Goal: Information Seeking & Learning: Learn about a topic

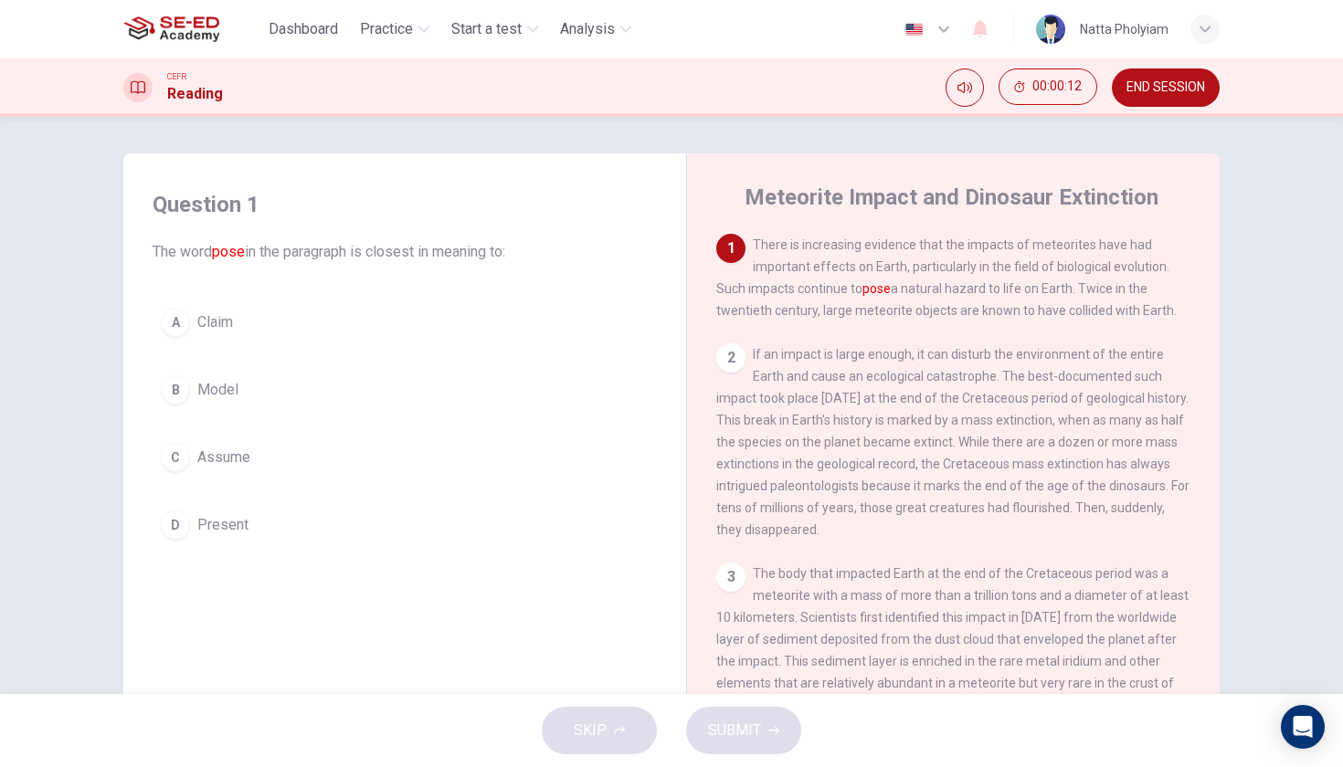
click at [1021, 272] on span "There is increasing evidence that the impacts of meteorites have had important …" at bounding box center [946, 277] width 460 height 80
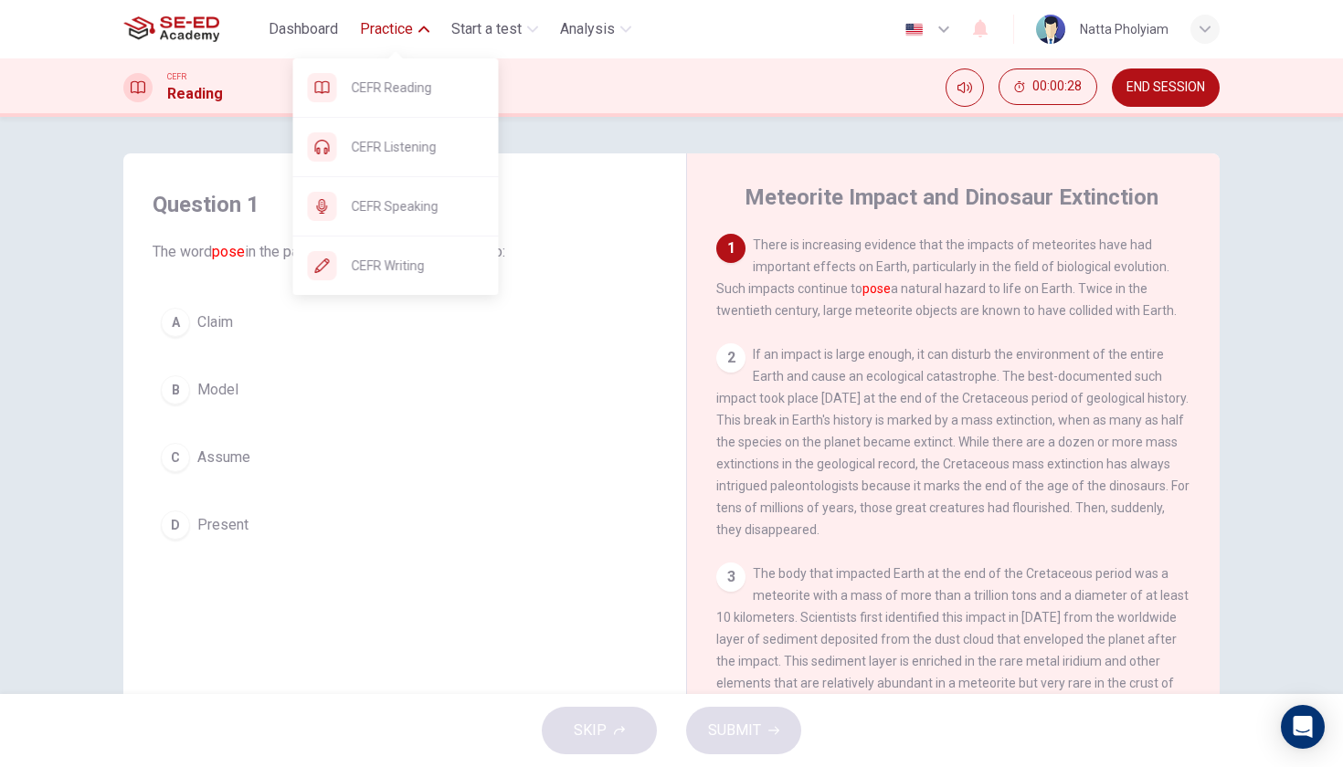
click at [407, 42] on button "Practice" at bounding box center [395, 29] width 84 height 33
click at [414, 155] on span "CEFR Listening" at bounding box center [418, 147] width 132 height 22
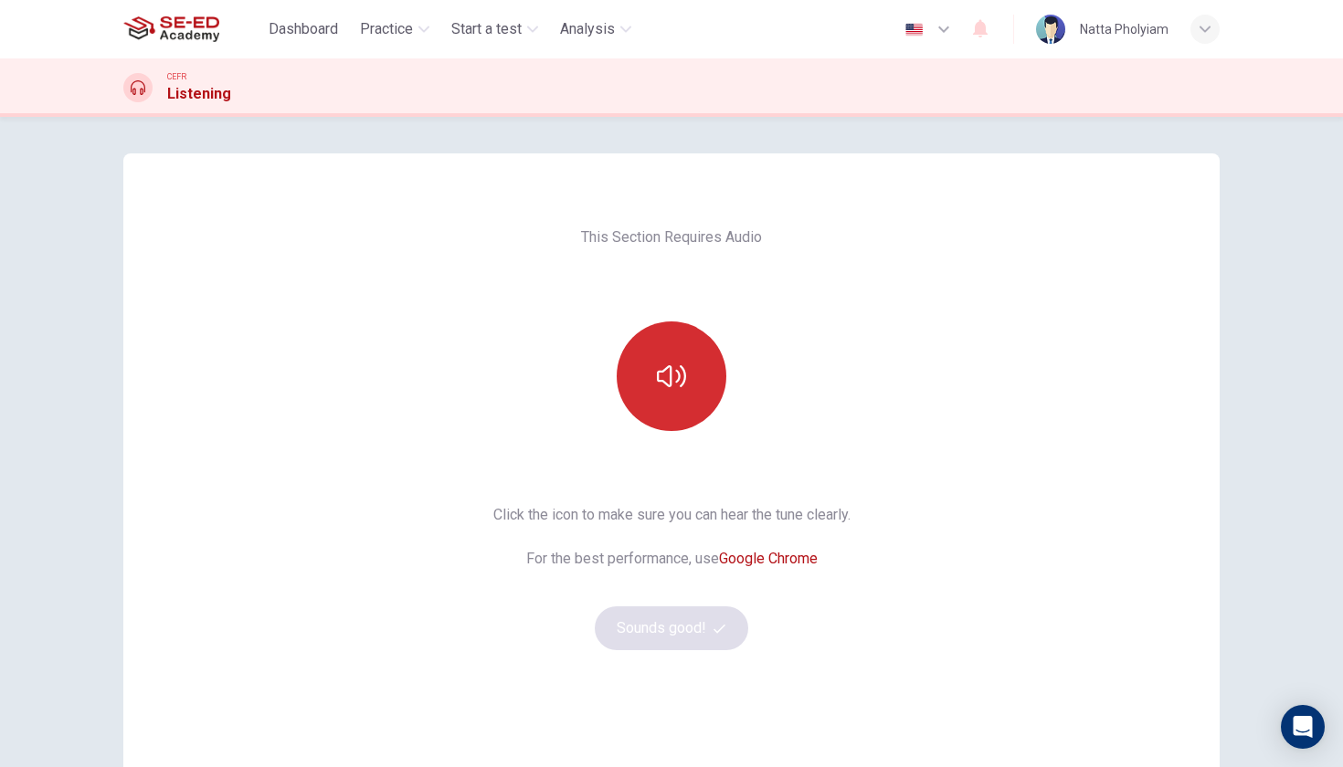
click at [670, 372] on icon "button" at bounding box center [671, 376] width 29 height 22
click at [702, 622] on button "Sounds good!" at bounding box center [671, 629] width 153 height 44
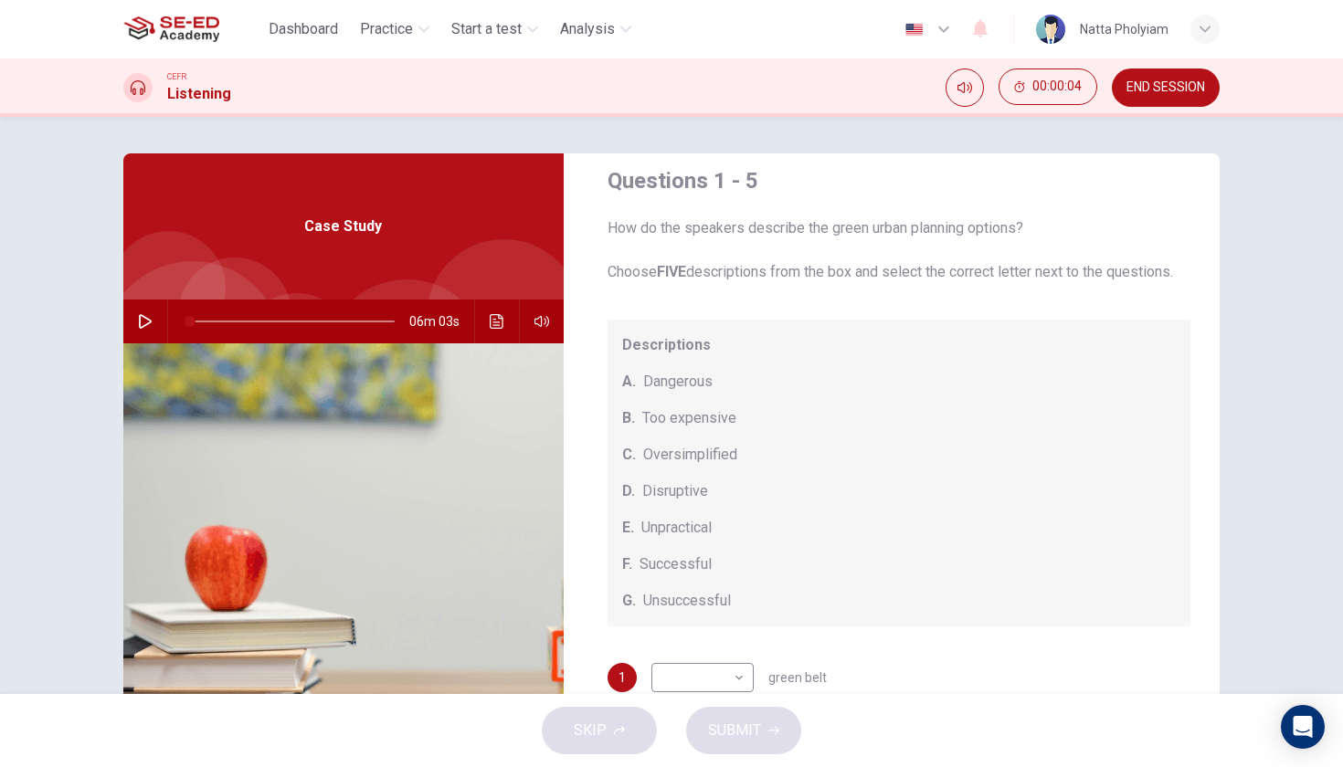
scroll to position [26, 0]
click at [150, 323] on icon "button" at bounding box center [145, 321] width 13 height 15
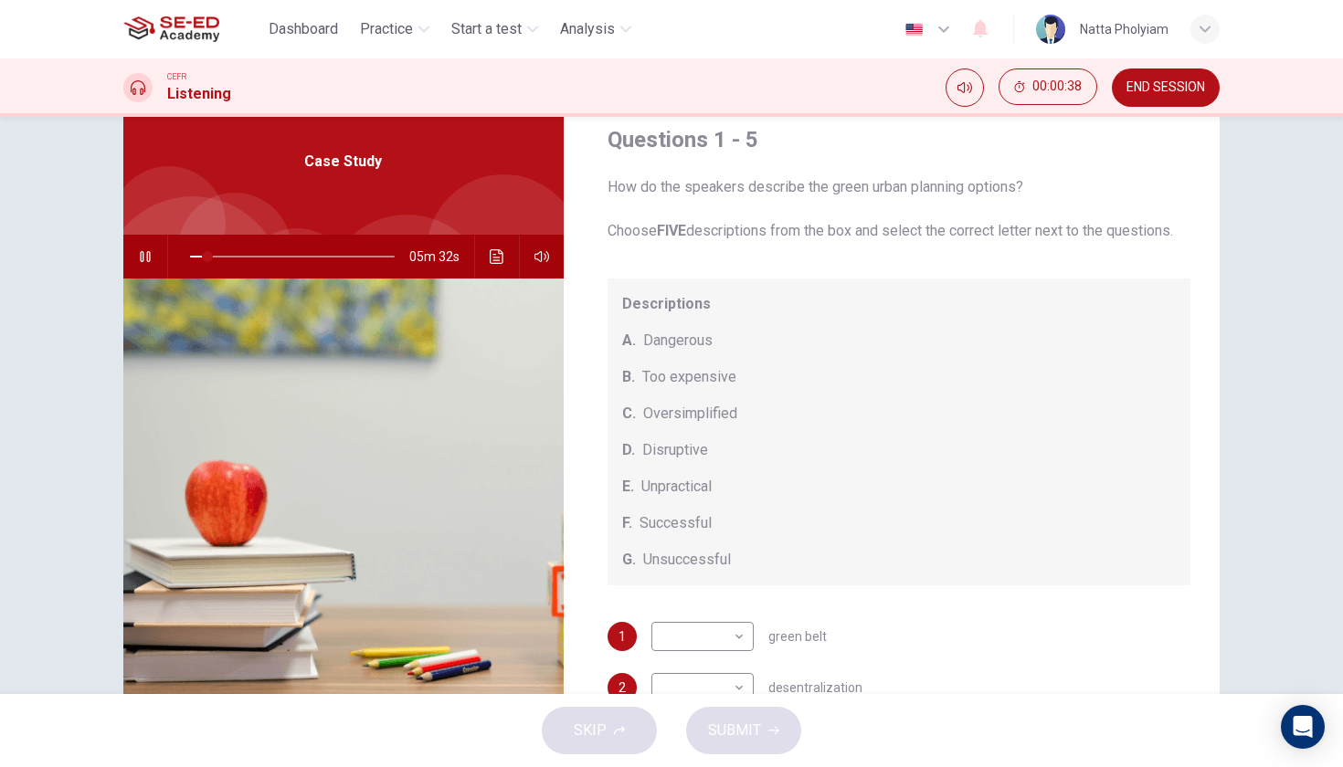
scroll to position [0, 0]
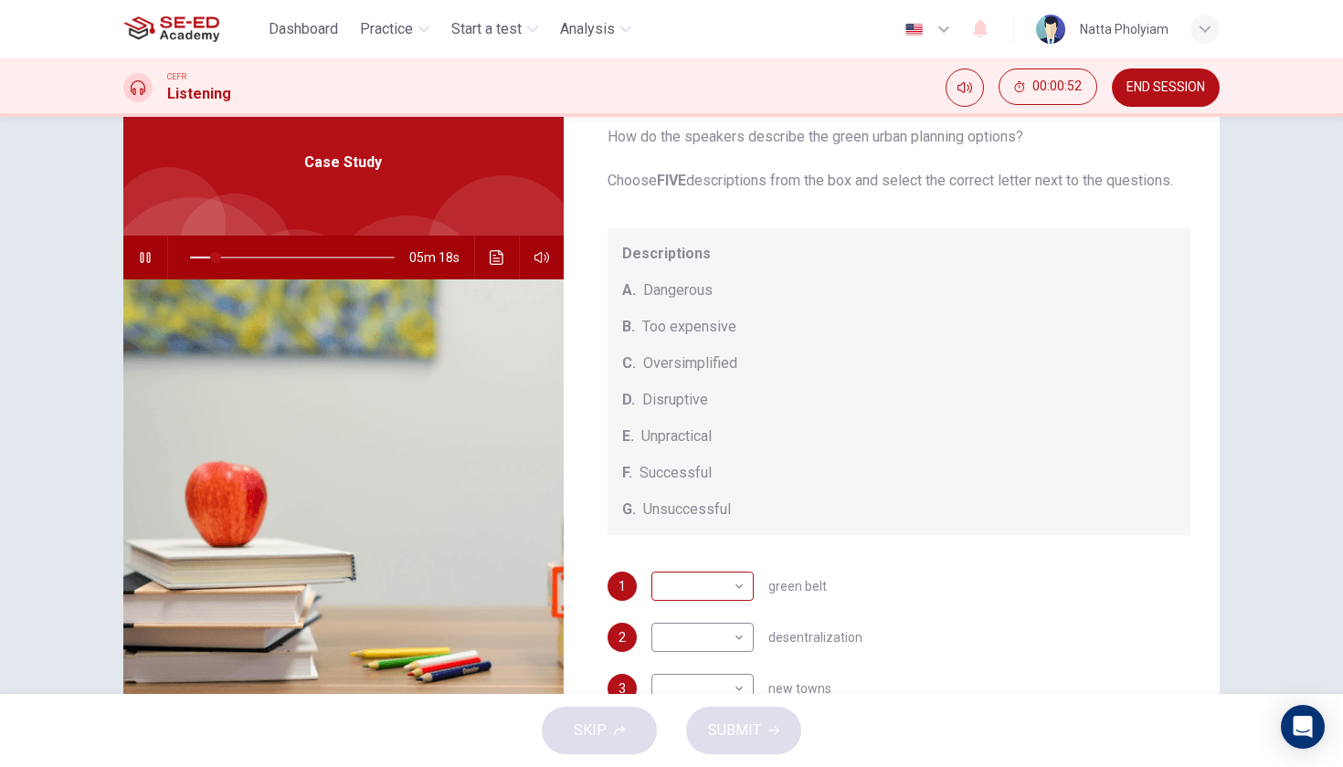
click at [741, 583] on body "This site uses cookies, as explained in our Privacy Policy . If you agree to th…" at bounding box center [671, 383] width 1343 height 767
click at [898, 581] on div at bounding box center [671, 383] width 1343 height 767
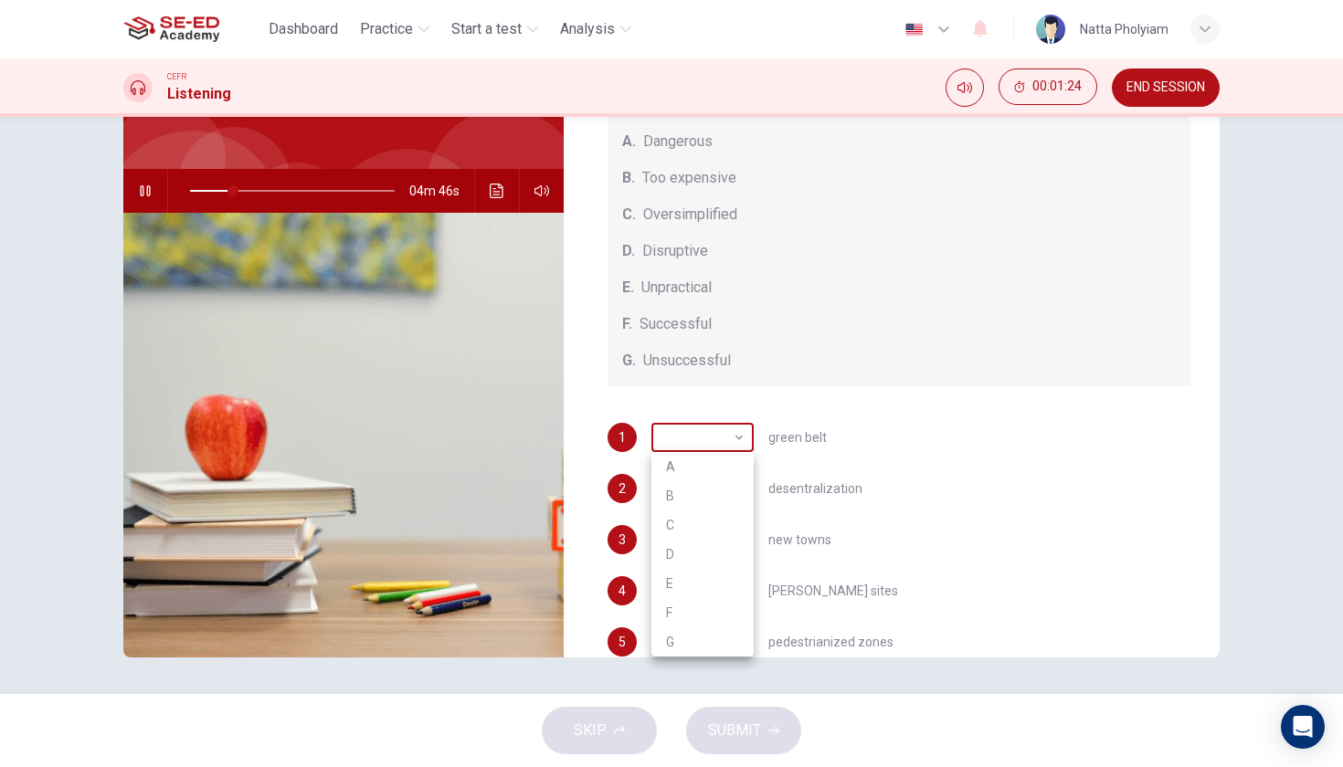
click at [741, 438] on body "This site uses cookies, as explained in our Privacy Policy . If you agree to th…" at bounding box center [671, 383] width 1343 height 767
type input "21"
click at [716, 519] on li "C" at bounding box center [702, 525] width 102 height 29
type input "C"
click at [902, 521] on div "1 C C ​ green belt 2 ​ ​ desentralization 3 ​ ​ new towns 4 ​ ​ brownfield site…" at bounding box center [899, 558] width 584 height 270
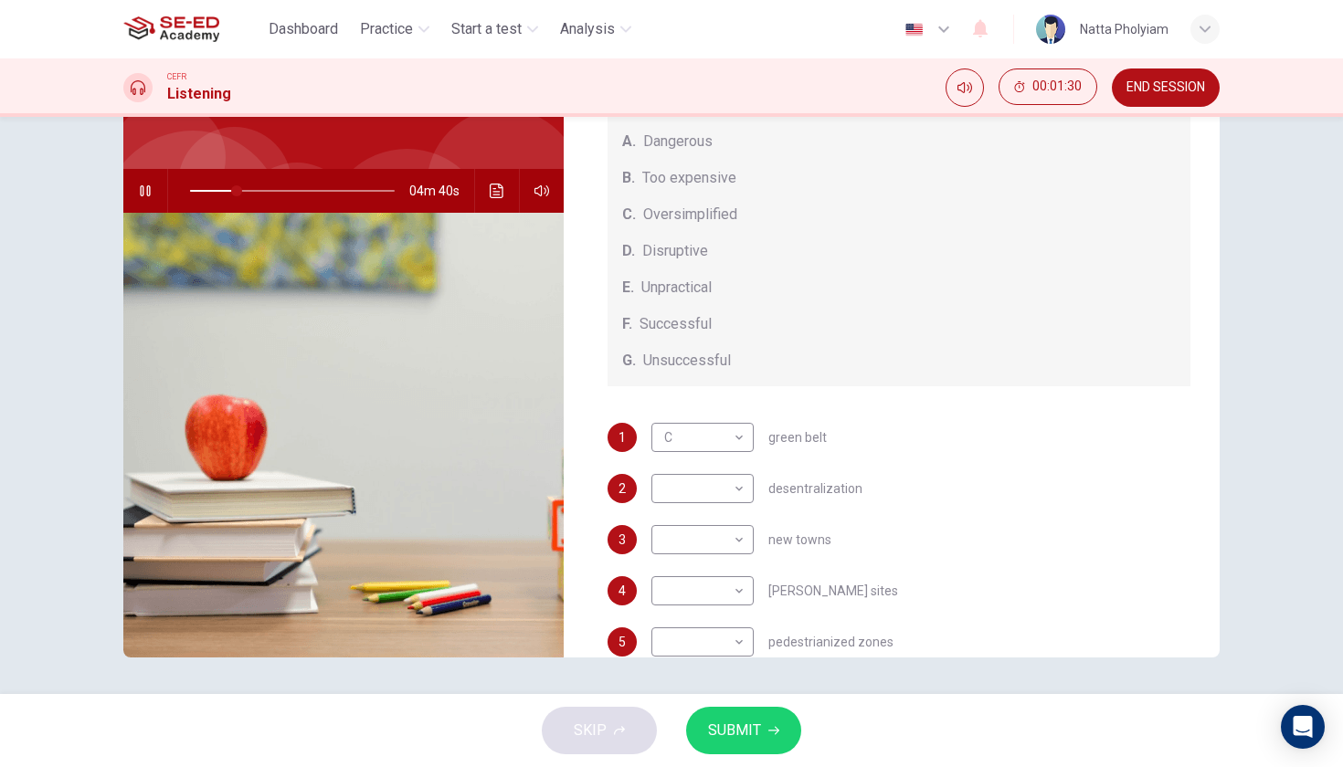
scroll to position [137, 0]
click at [734, 485] on body "This site uses cookies, as explained in our Privacy Policy . If you agree to th…" at bounding box center [671, 383] width 1343 height 767
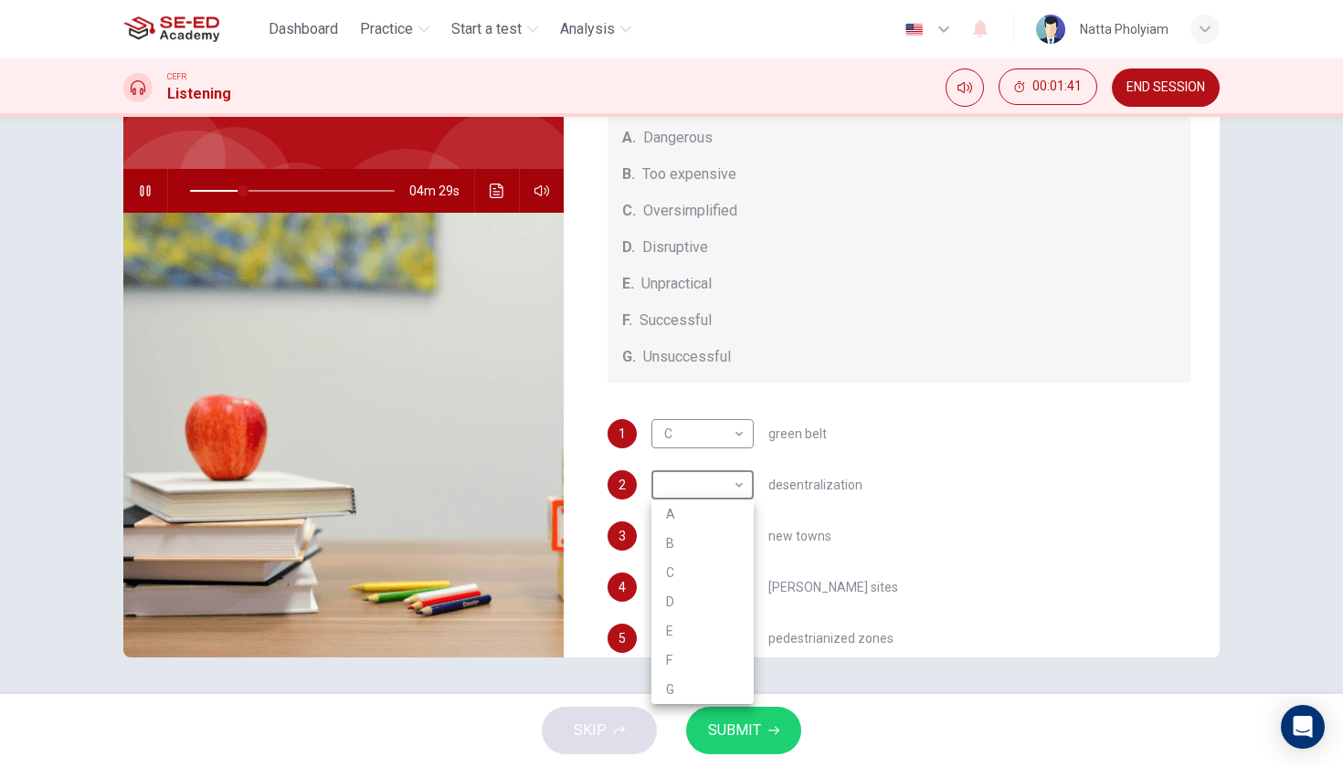
type input "26"
click at [708, 630] on li "E" at bounding box center [702, 631] width 102 height 29
type input "E"
click at [931, 554] on div "1 C C ​ green belt 2 E E ​ desentralization 3 ​ ​ new towns 4 ​ ​ brownfield si…" at bounding box center [899, 554] width 584 height 270
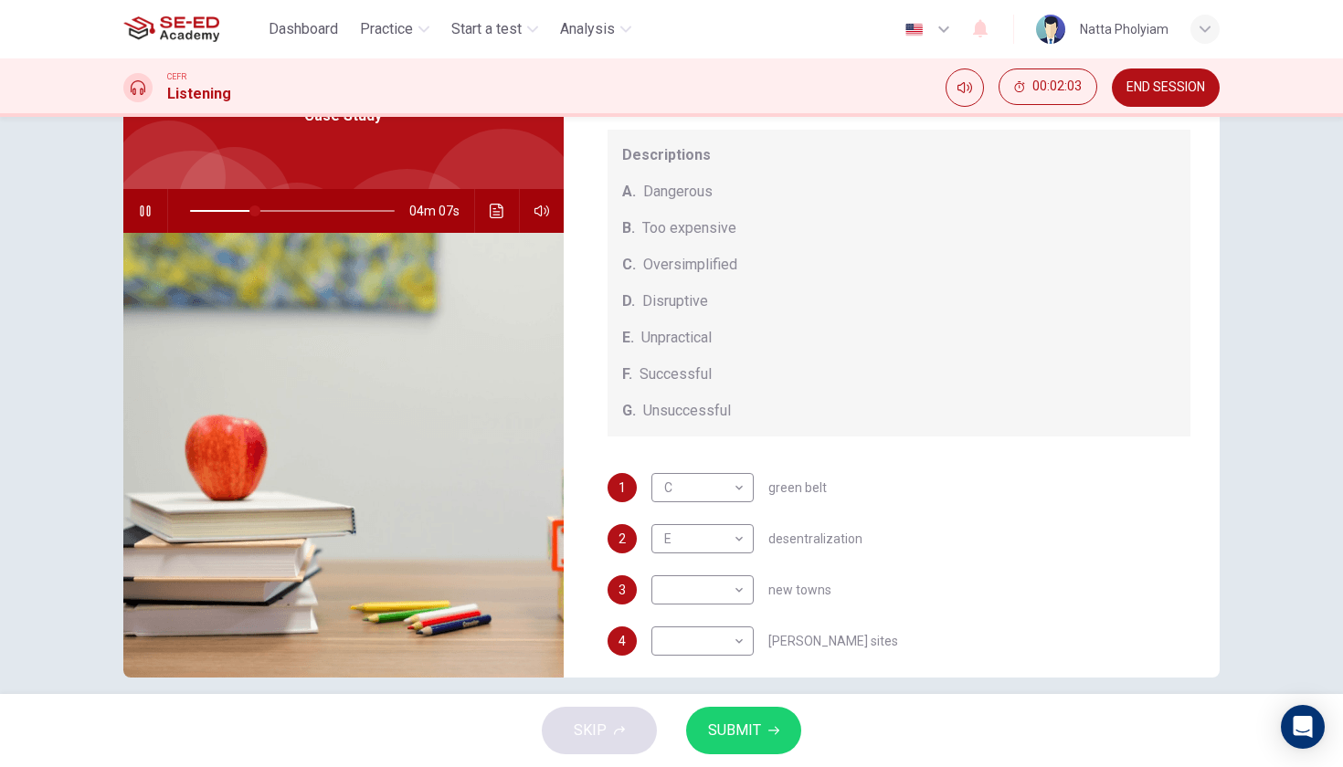
scroll to position [118, 0]
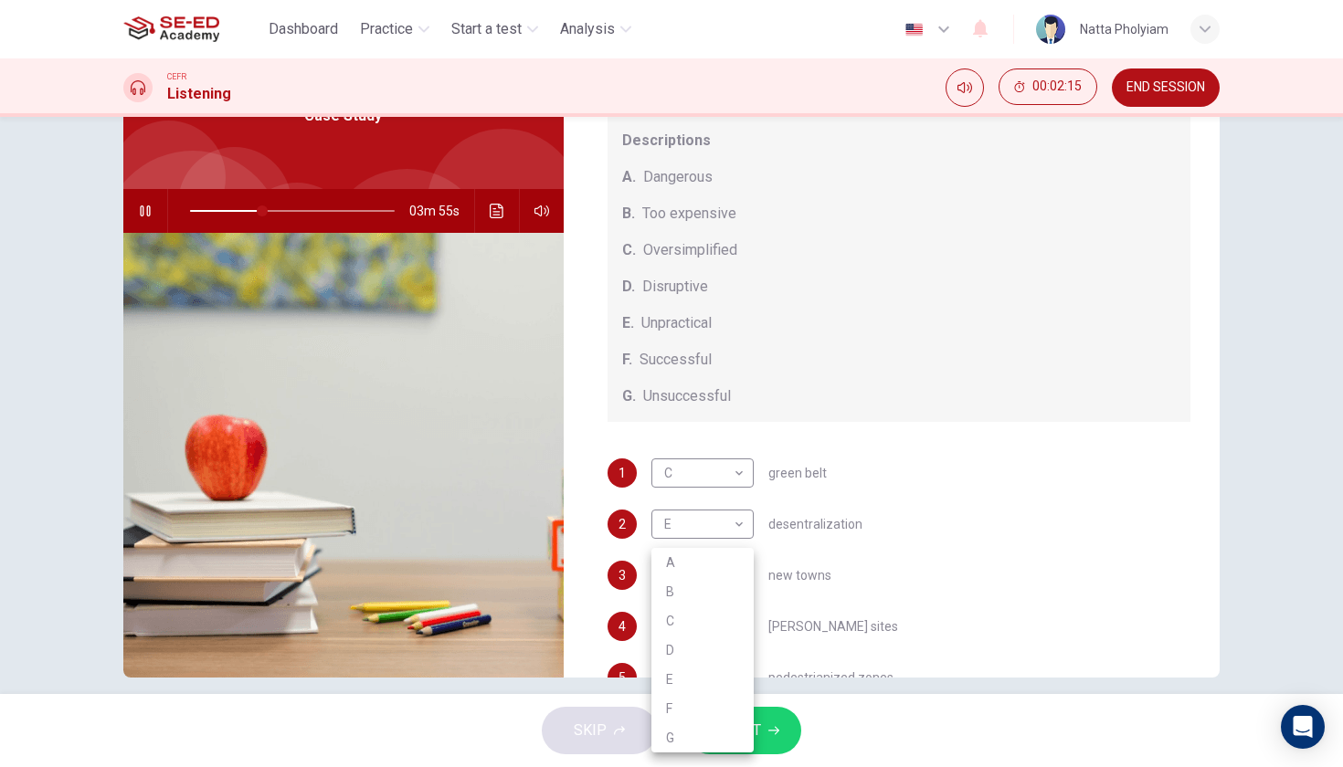
click at [744, 574] on body "This site uses cookies, as explained in our Privacy Policy . If you agree to th…" at bounding box center [671, 383] width 1343 height 767
type input "36"
click at [703, 712] on li "F" at bounding box center [702, 708] width 102 height 29
type input "F"
click at [940, 617] on div "4 ​ ​ brownfield sites" at bounding box center [899, 626] width 584 height 29
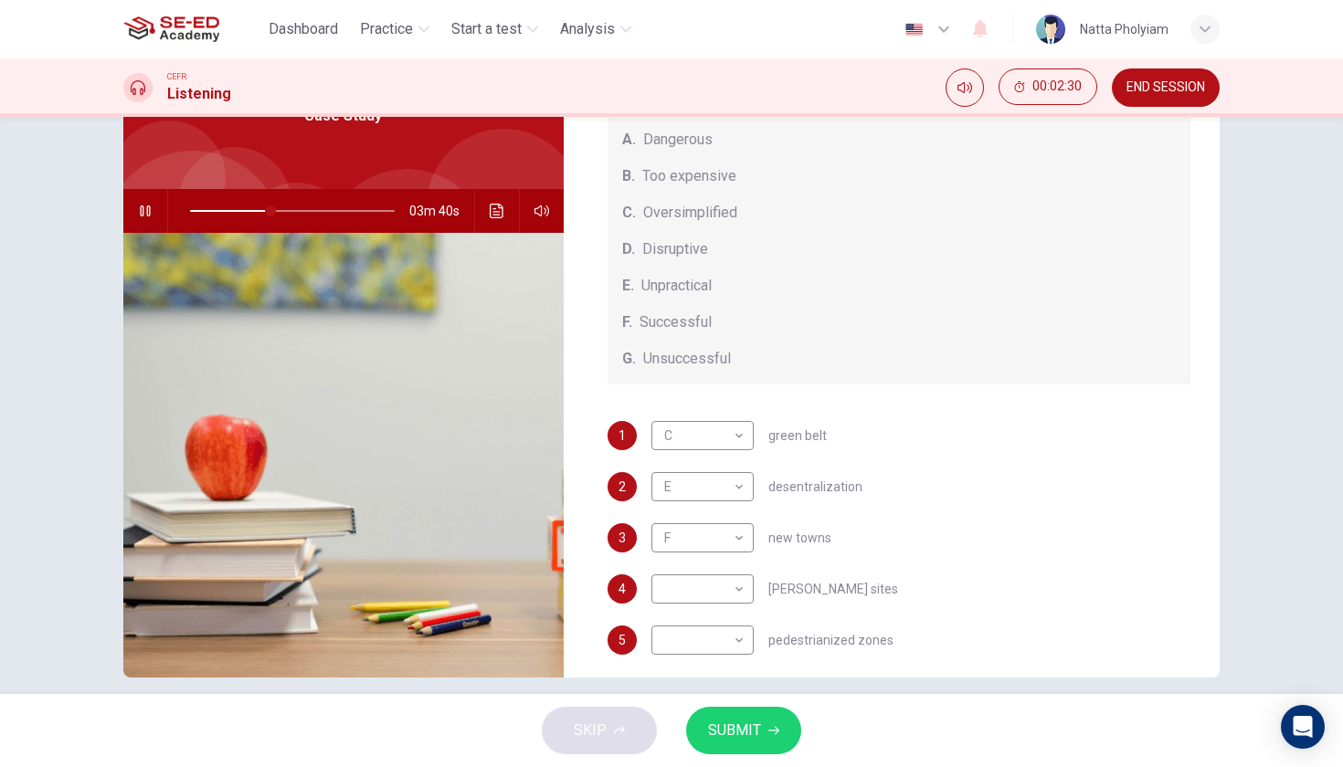
scroll to position [153, 0]
click at [737, 641] on body "This site uses cookies, as explained in our Privacy Policy . If you agree to th…" at bounding box center [671, 383] width 1343 height 767
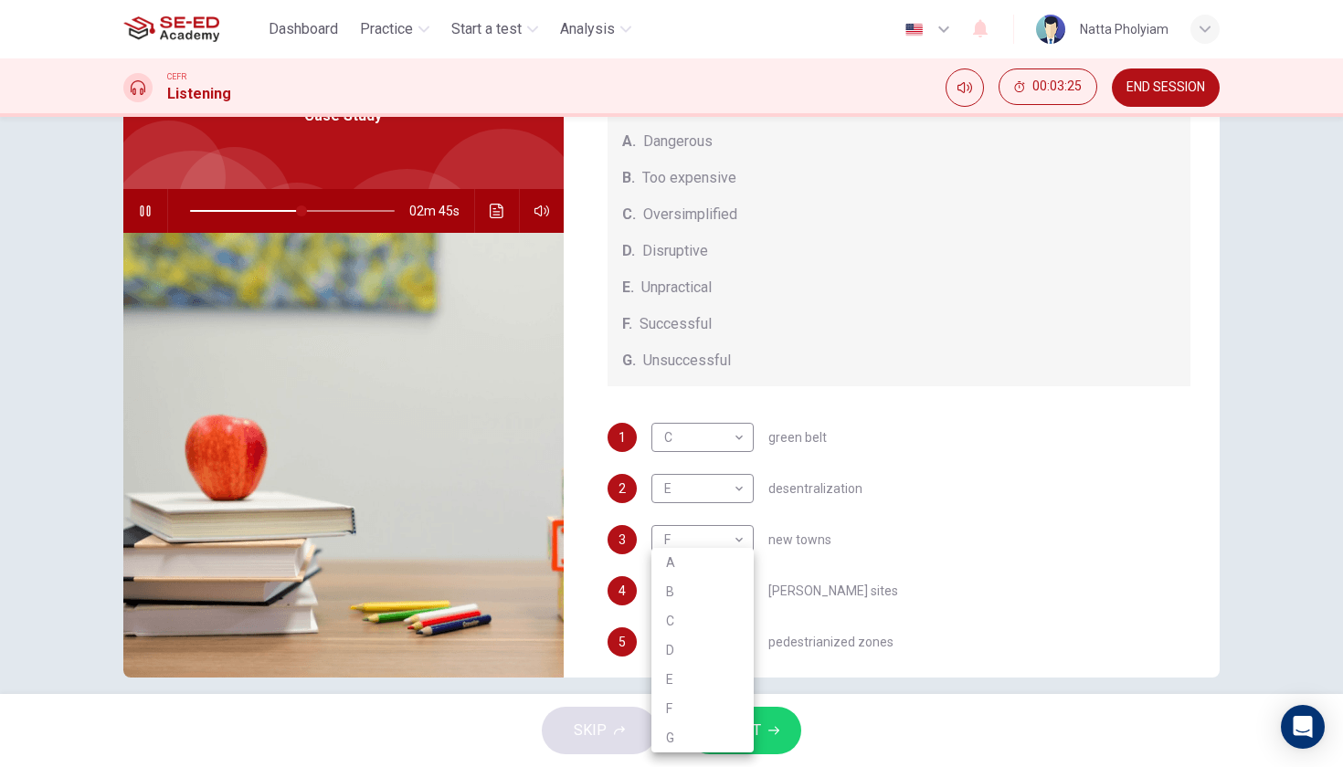
click at [967, 576] on div at bounding box center [671, 383] width 1343 height 767
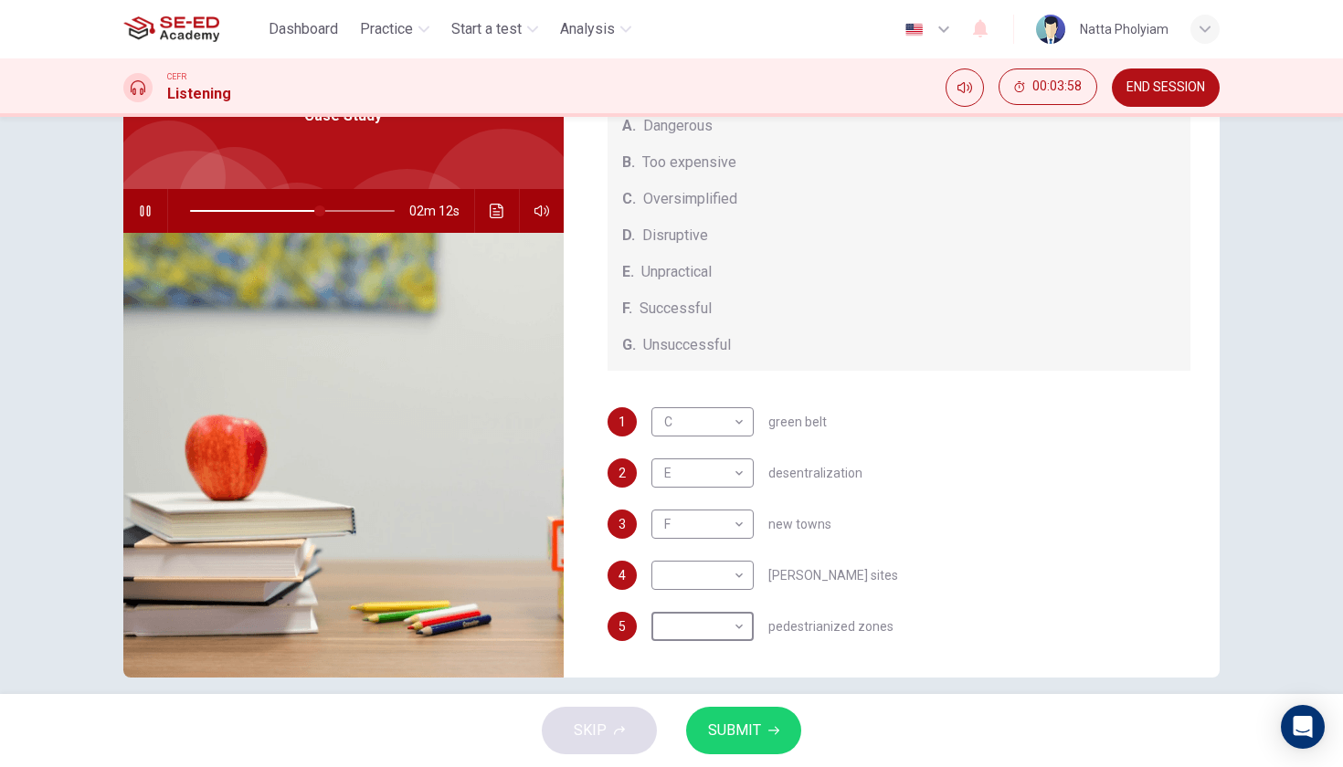
scroll to position [169, 0]
drag, startPoint x: 319, startPoint y: 211, endPoint x: 287, endPoint y: 213, distance: 32.0
click at [286, 212] on span at bounding box center [284, 211] width 11 height 11
drag, startPoint x: 287, startPoint y: 213, endPoint x: 247, endPoint y: 212, distance: 40.2
click at [247, 212] on span at bounding box center [247, 211] width 11 height 11
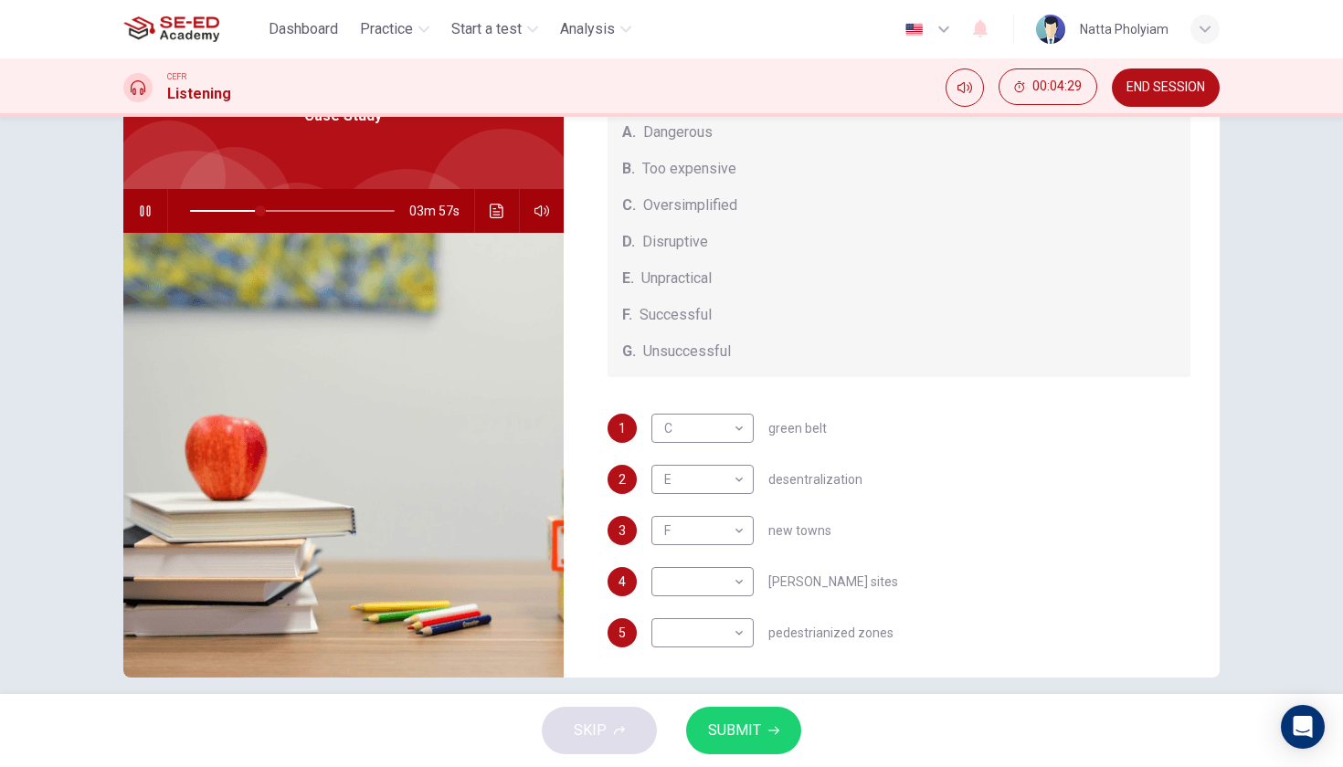
scroll to position [165, 0]
click at [256, 211] on span at bounding box center [255, 211] width 11 height 11
click at [734, 531] on body "This site uses cookies, as explained in our Privacy Policy . If you agree to th…" at bounding box center [671, 383] width 1343 height 767
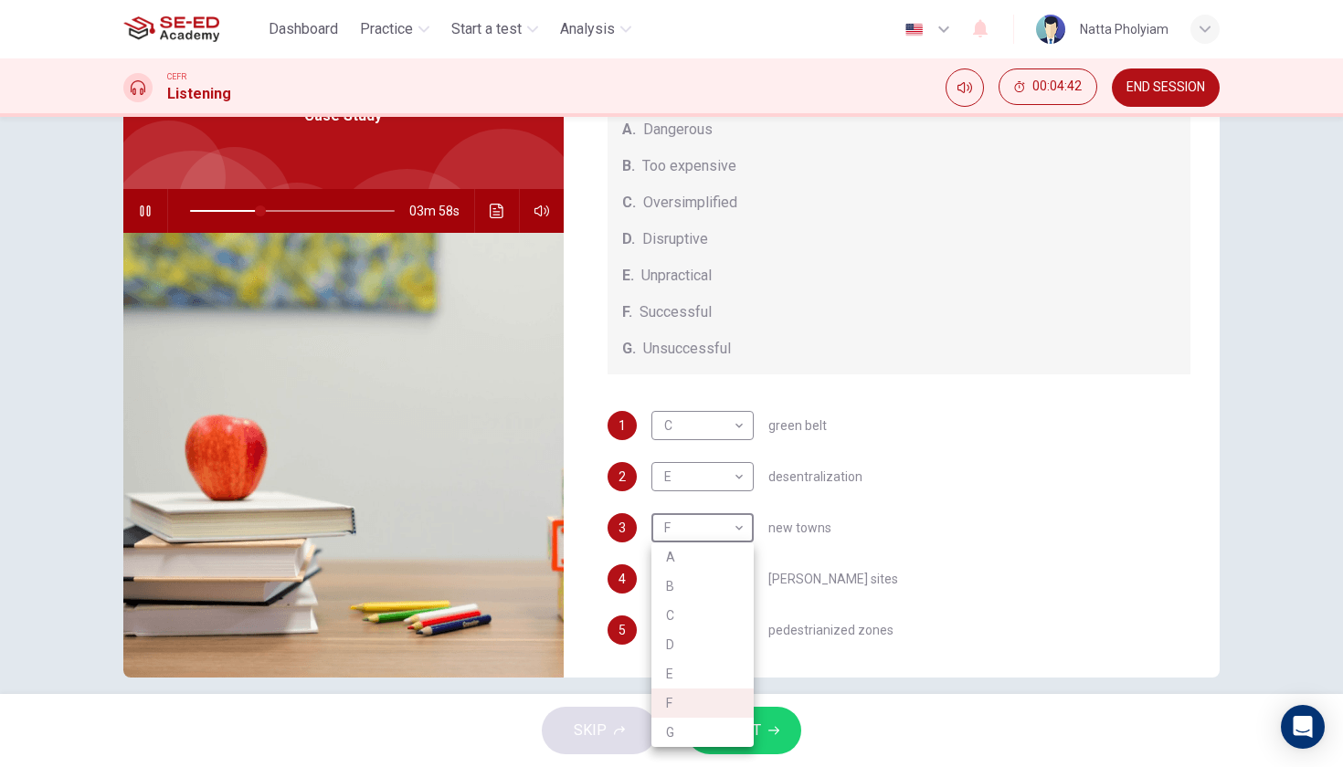
type input "35"
click at [698, 584] on li "B" at bounding box center [702, 586] width 102 height 29
type input "B"
click at [903, 580] on div "4 ​ ​ brownfield sites" at bounding box center [899, 579] width 584 height 29
click at [727, 575] on body "This site uses cookies, as explained in our Privacy Policy . If you agree to th…" at bounding box center [671, 383] width 1343 height 767
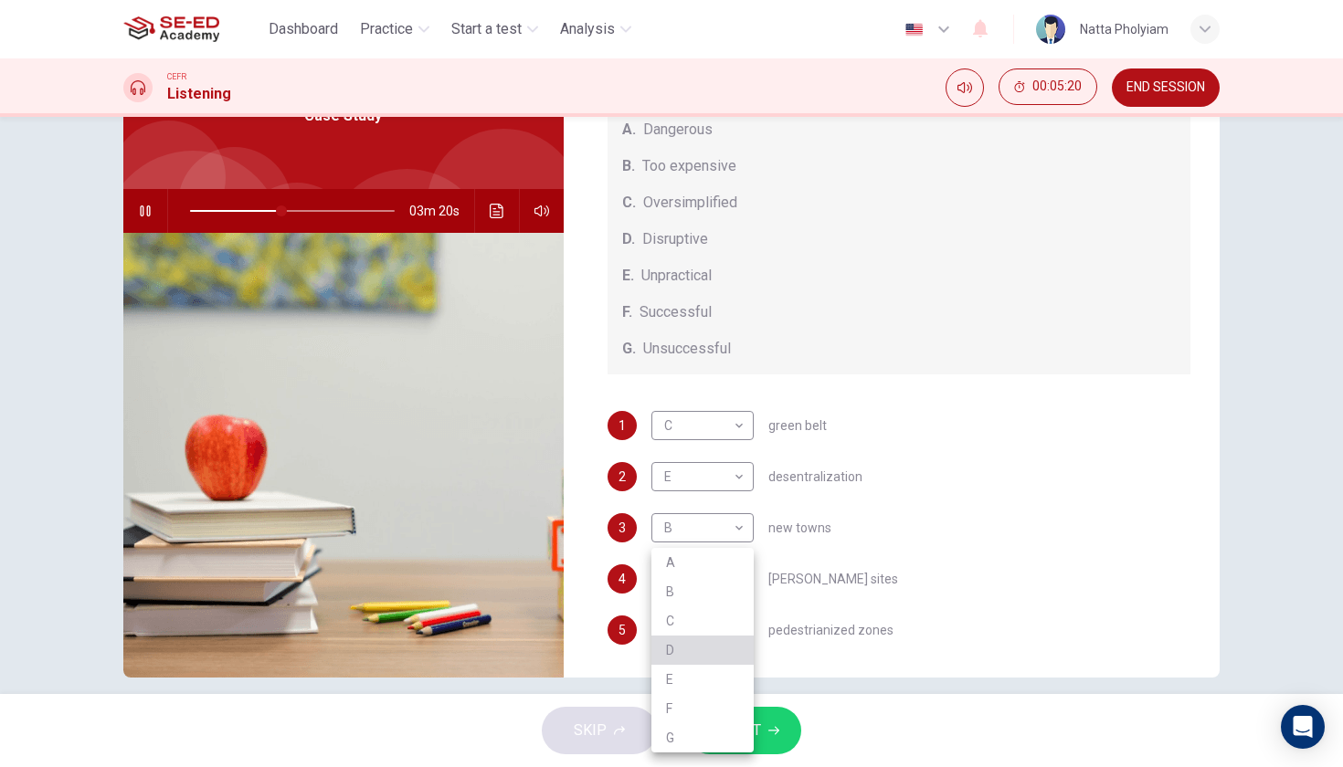
type input "45"
click at [696, 646] on li "D" at bounding box center [702, 650] width 102 height 29
type input "D"
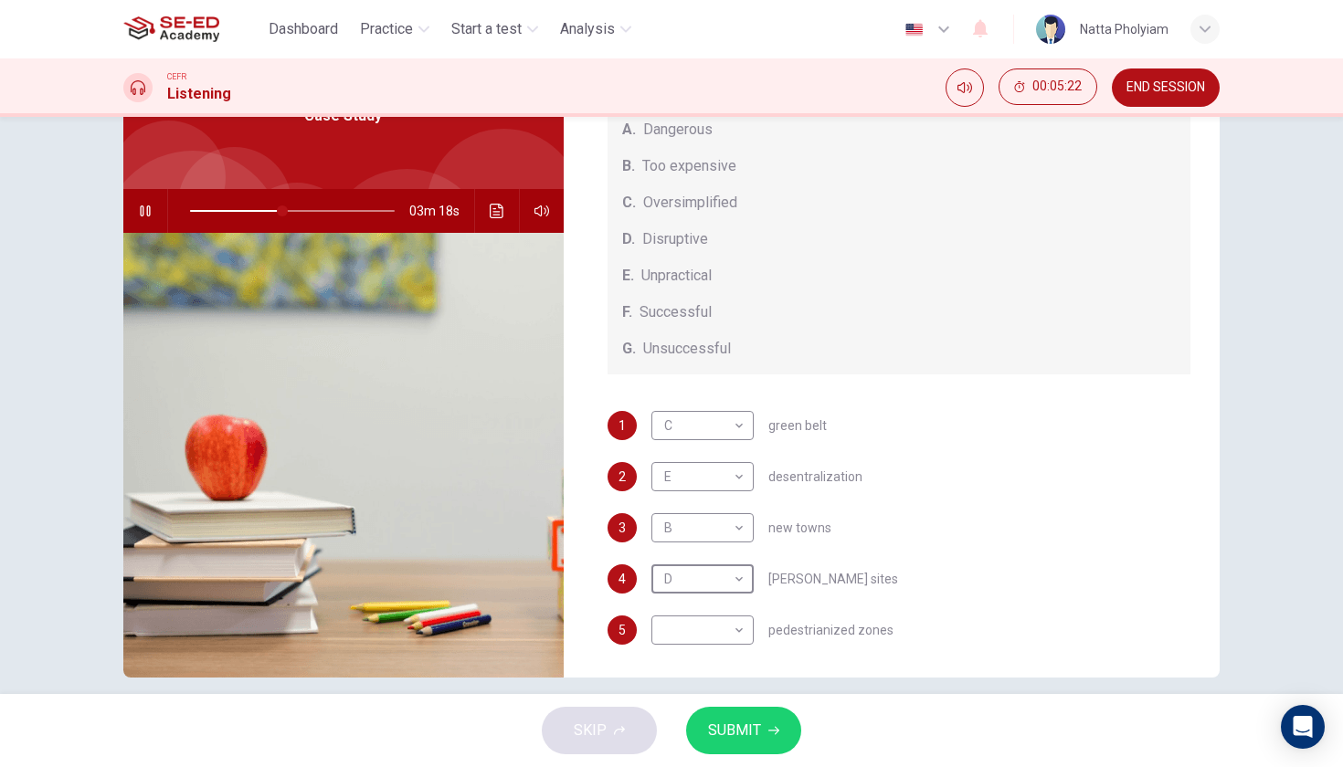
click at [941, 570] on div "4 D D ​ brownfield sites" at bounding box center [899, 579] width 584 height 29
click at [743, 634] on body "This site uses cookies, as explained in our Privacy Policy . If you agree to th…" at bounding box center [671, 383] width 1343 height 767
type input "55"
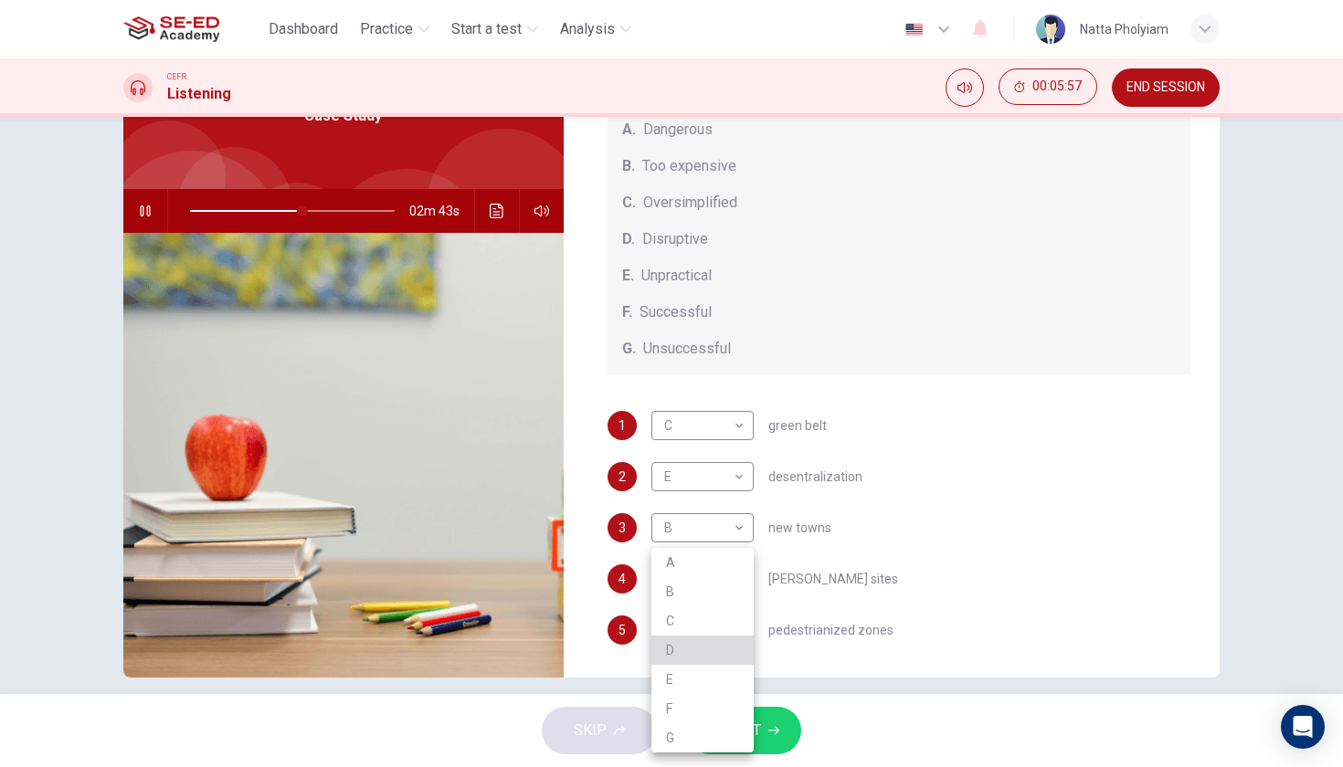
click at [714, 655] on li "D" at bounding box center [702, 650] width 102 height 29
type input "D"
click at [723, 581] on body "This site uses cookies, as explained in our Privacy Policy . If you agree to th…" at bounding box center [671, 383] width 1343 height 767
type input "56"
click at [720, 569] on li "A" at bounding box center [702, 562] width 102 height 29
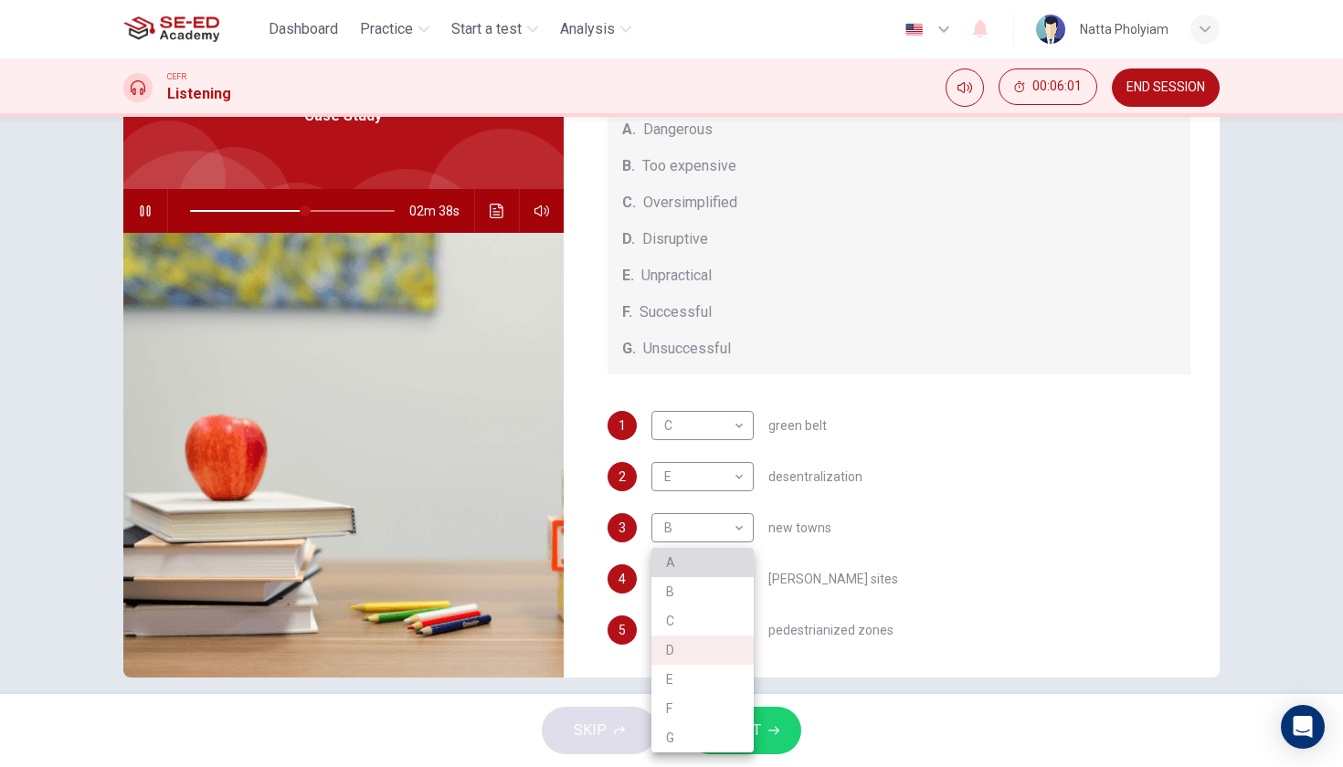
type input "A"
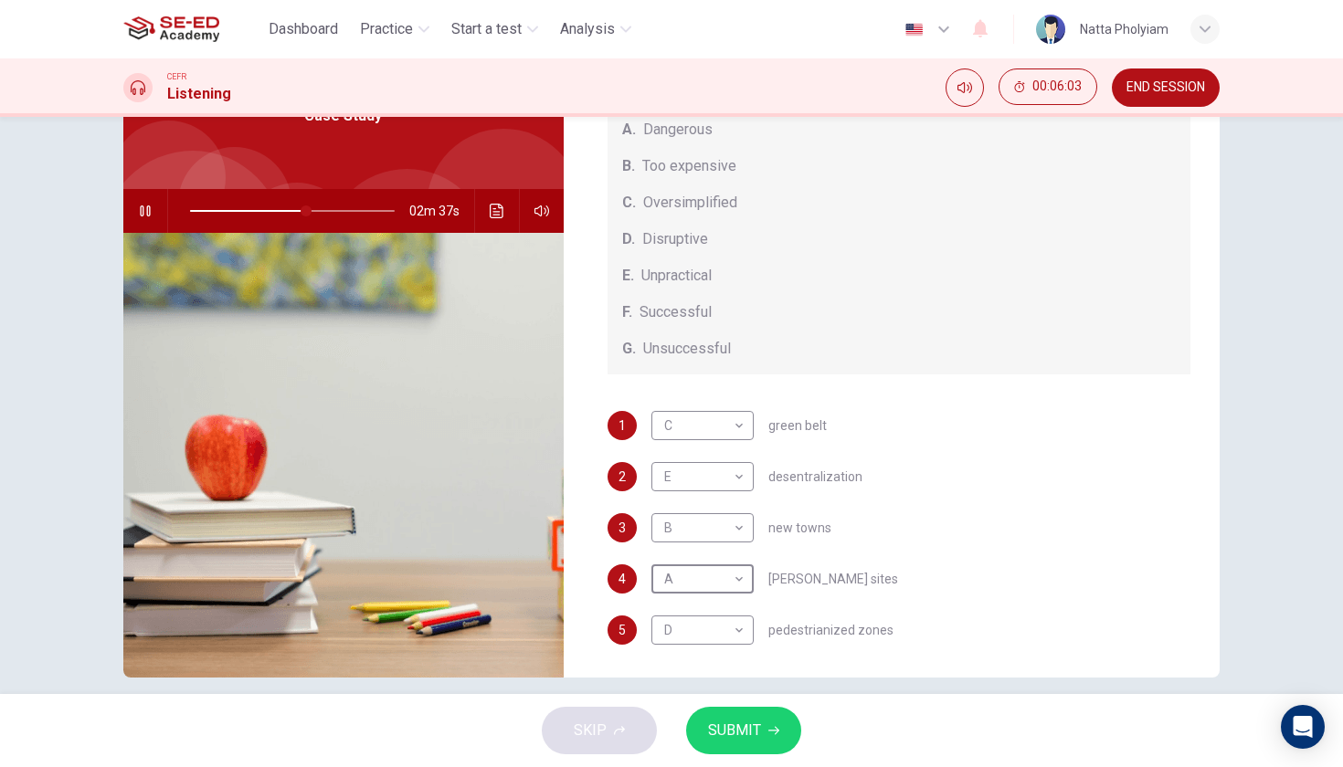
click at [955, 608] on div "1 C C ​ green belt 2 E E ​ desentralization 3 B B ​ new towns 4 A A ​ brownfiel…" at bounding box center [899, 546] width 584 height 270
click at [151, 213] on icon "button" at bounding box center [145, 211] width 15 height 15
click at [744, 713] on button "SUBMIT" at bounding box center [743, 730] width 115 height 47
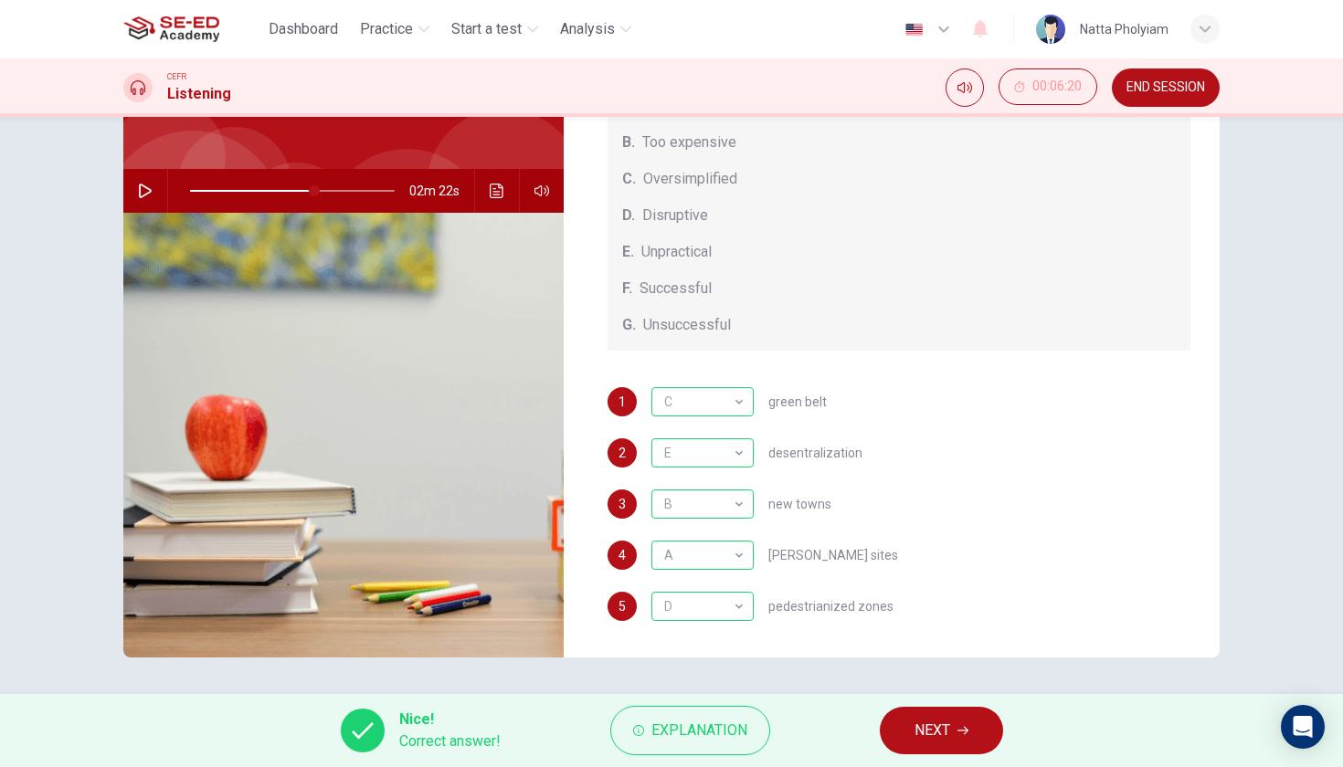
scroll to position [131, 0]
click at [712, 736] on span "Explanation" at bounding box center [699, 731] width 96 height 26
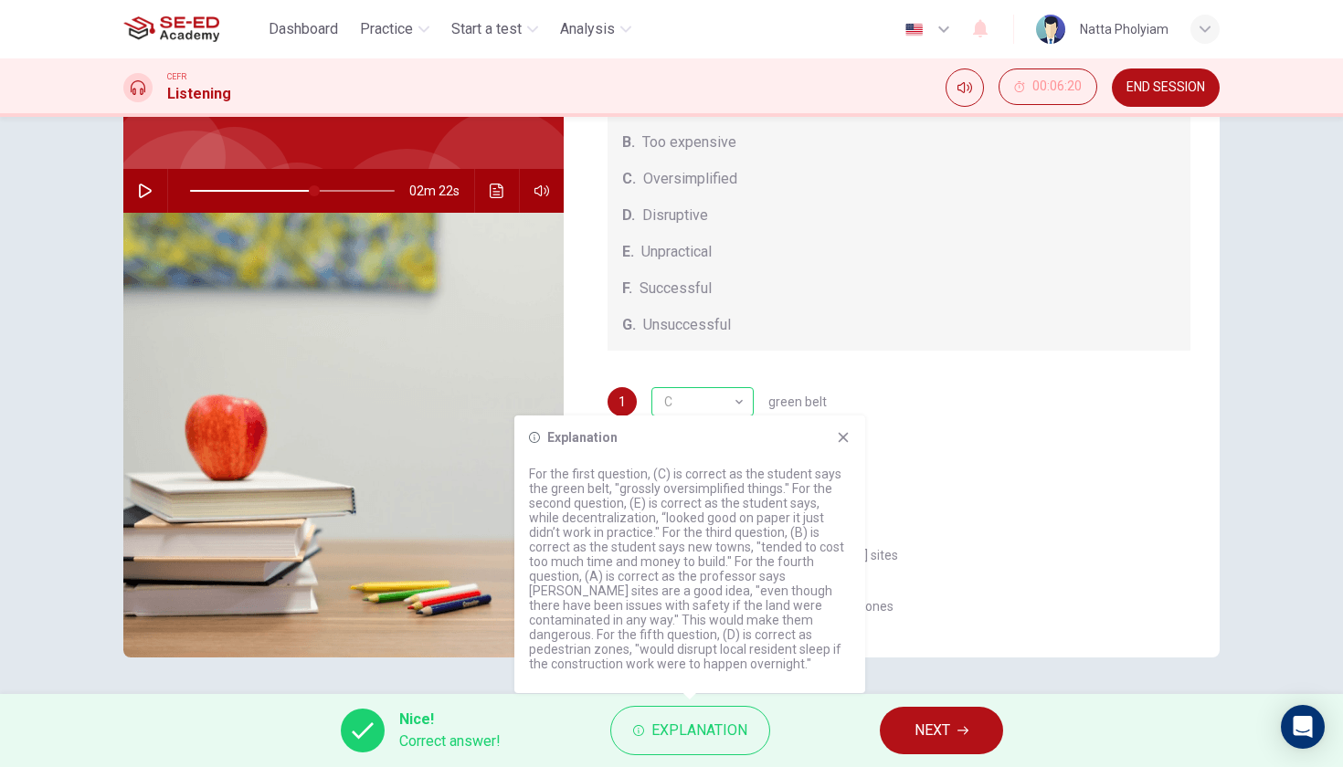
click at [846, 438] on icon at bounding box center [843, 437] width 15 height 15
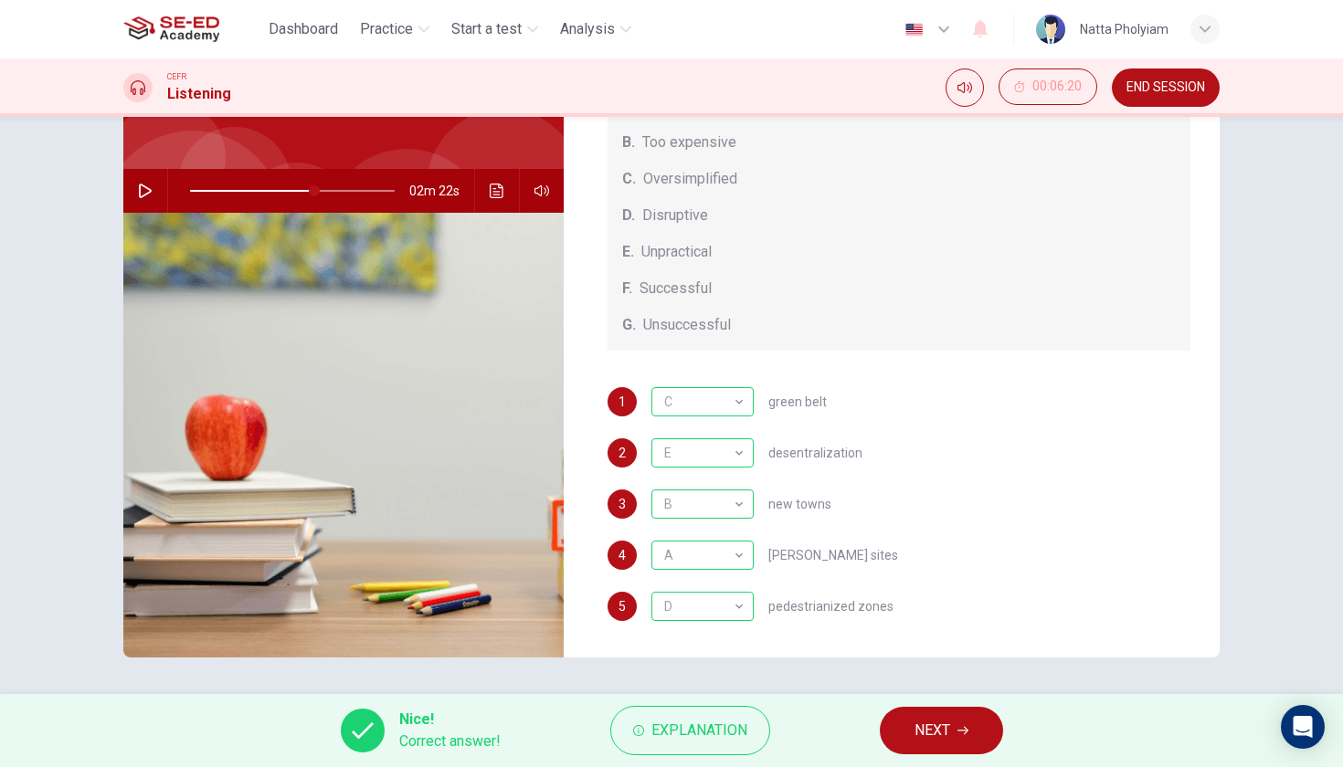
click at [931, 724] on span "NEXT" at bounding box center [932, 731] width 36 height 26
type input "61"
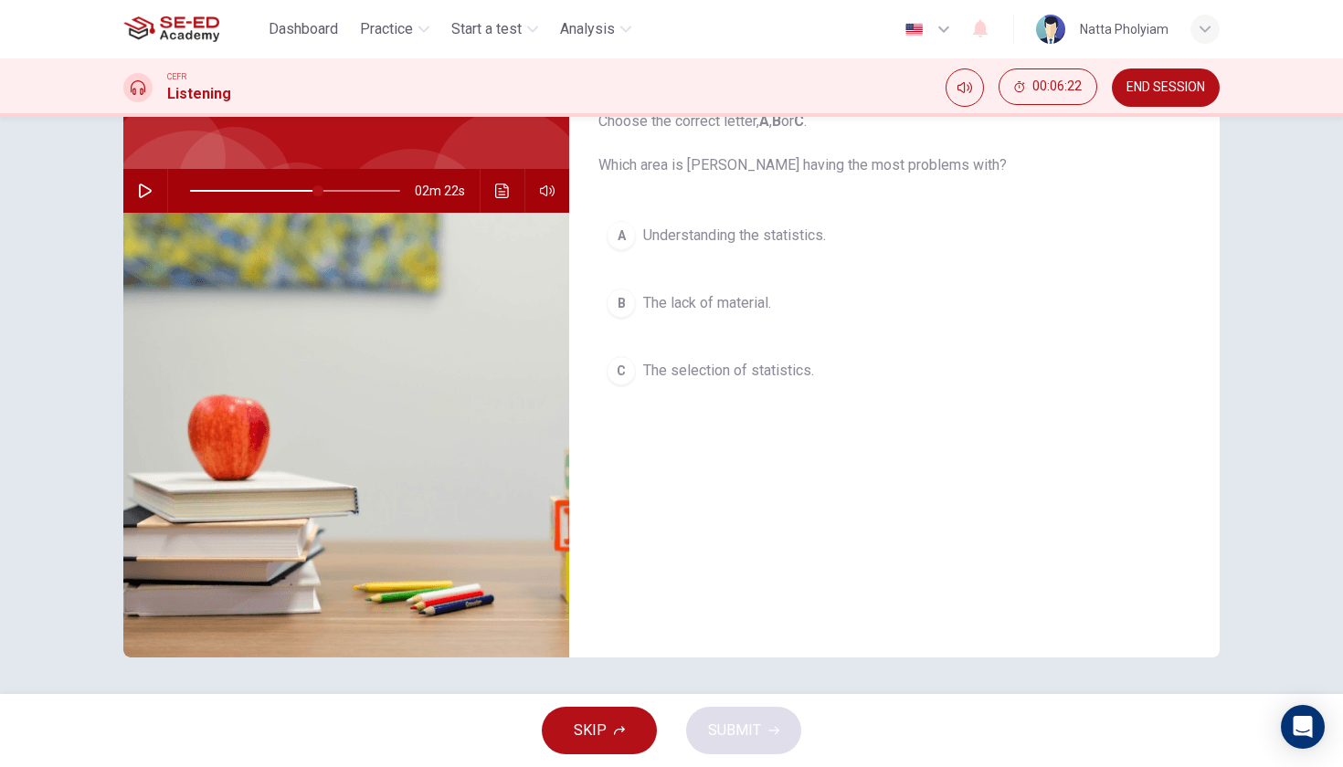
scroll to position [0, 0]
click at [1163, 96] on button "END SESSION" at bounding box center [1166, 88] width 108 height 38
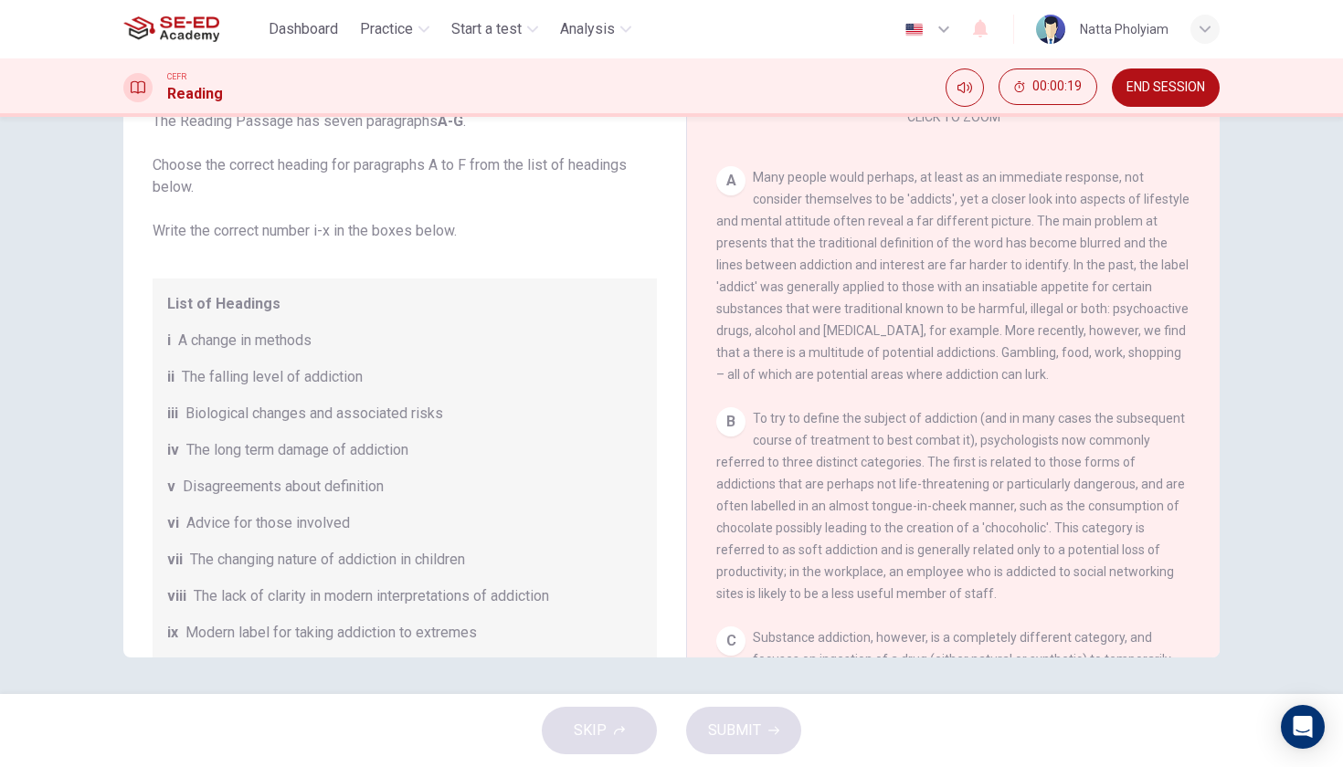
scroll to position [328, 0]
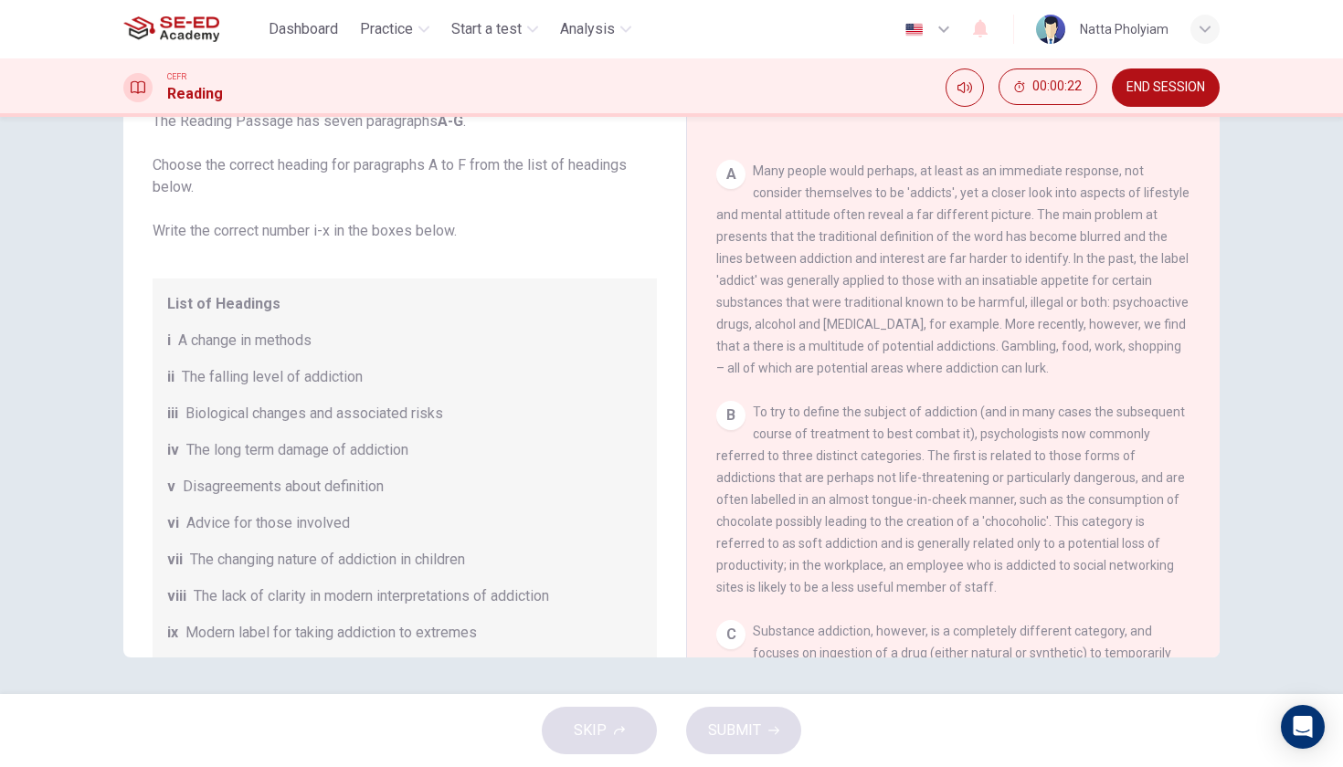
drag, startPoint x: 856, startPoint y: 348, endPoint x: 924, endPoint y: 344, distance: 67.7
click at [924, 344] on span "Many people would perhaps, at least as an immediate response, not consider them…" at bounding box center [952, 270] width 473 height 212
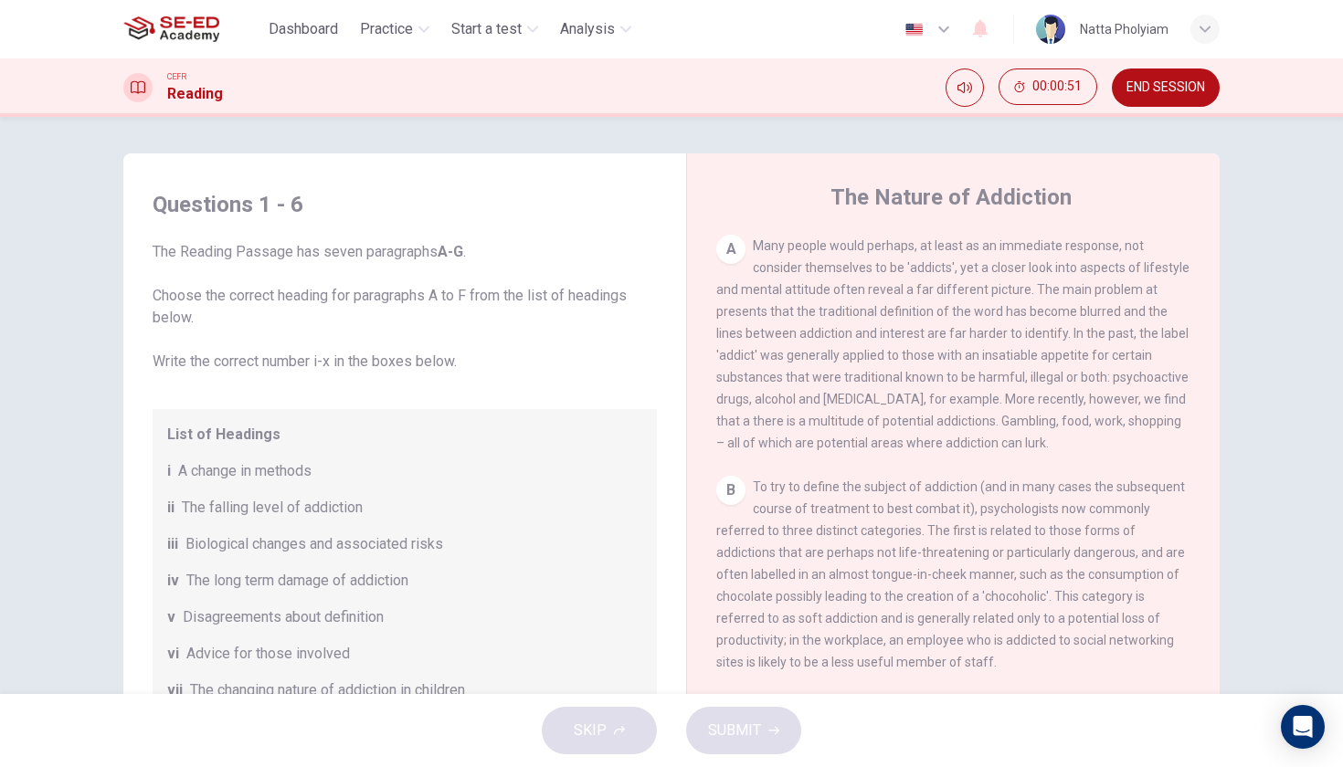
scroll to position [385, 0]
drag, startPoint x: 776, startPoint y: 269, endPoint x: 1018, endPoint y: 396, distance: 272.9
click at [1018, 396] on span "Many people would perhaps, at least as an immediate response, not consider them…" at bounding box center [952, 343] width 473 height 212
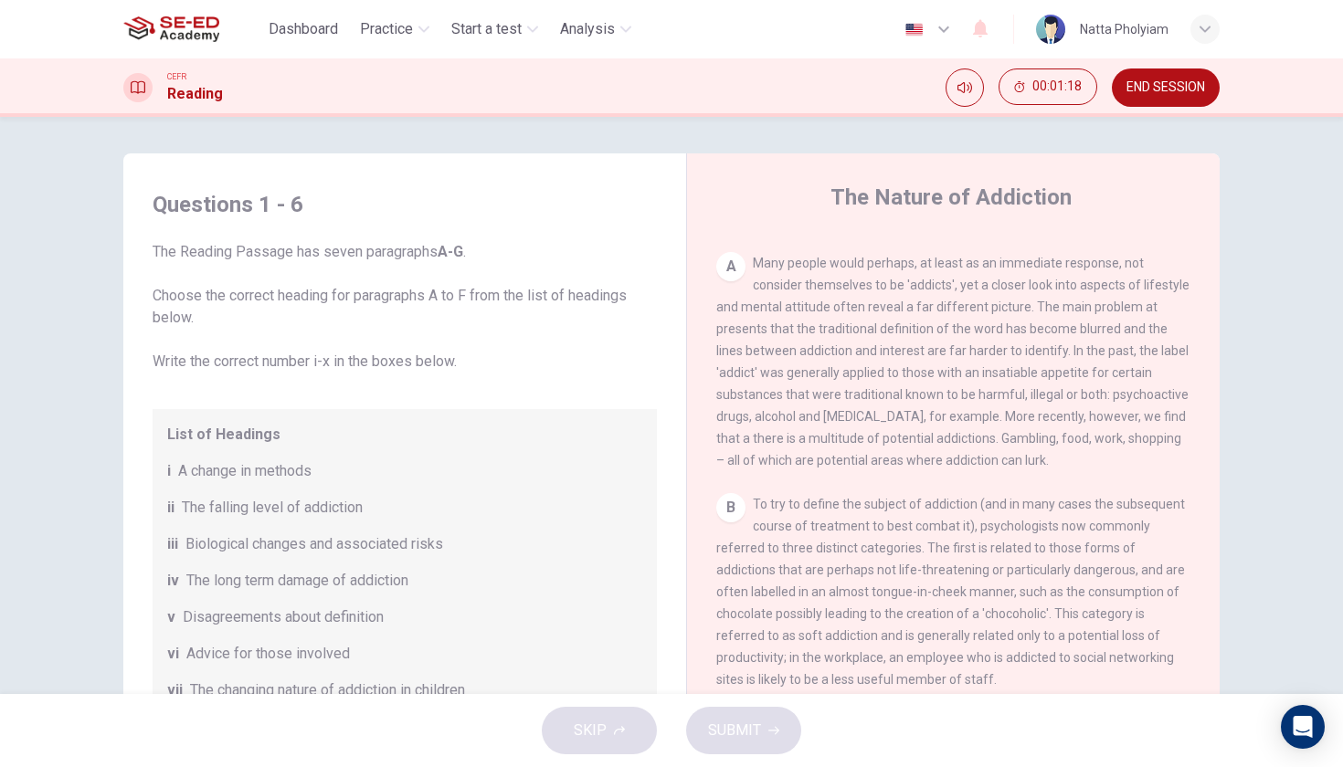
scroll to position [373, 0]
click at [1175, 90] on span "END SESSION" at bounding box center [1165, 87] width 79 height 15
